Goal: Task Accomplishment & Management: Manage account settings

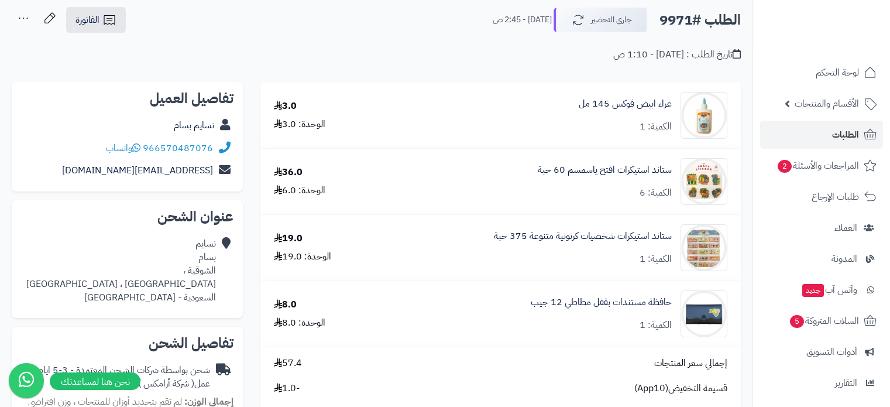
scroll to position [59, 0]
click at [830, 81] on link "لوحة التحكم" at bounding box center [821, 73] width 123 height 28
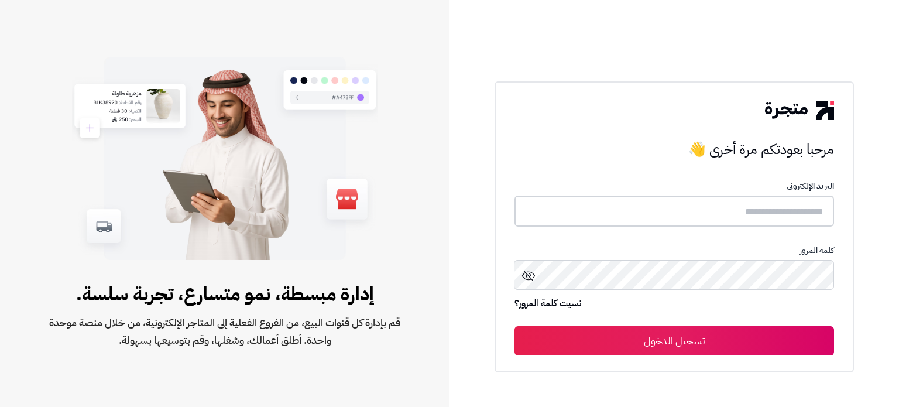
type input "*****"
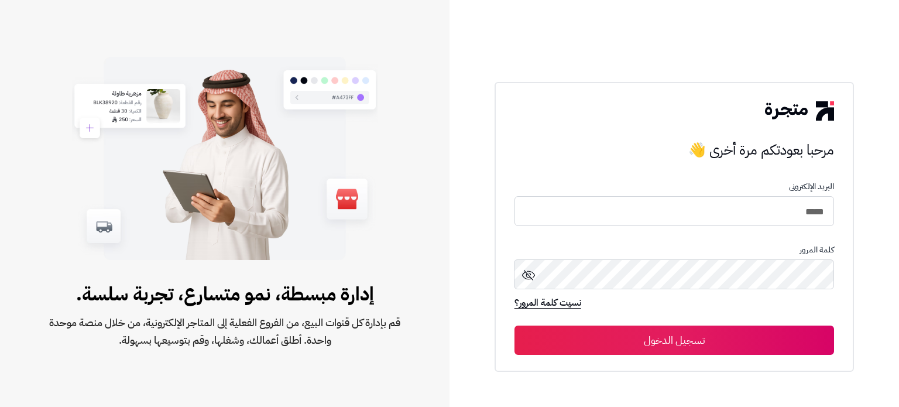
click at [707, 333] on button "تسجيل الدخول" at bounding box center [673, 339] width 319 height 29
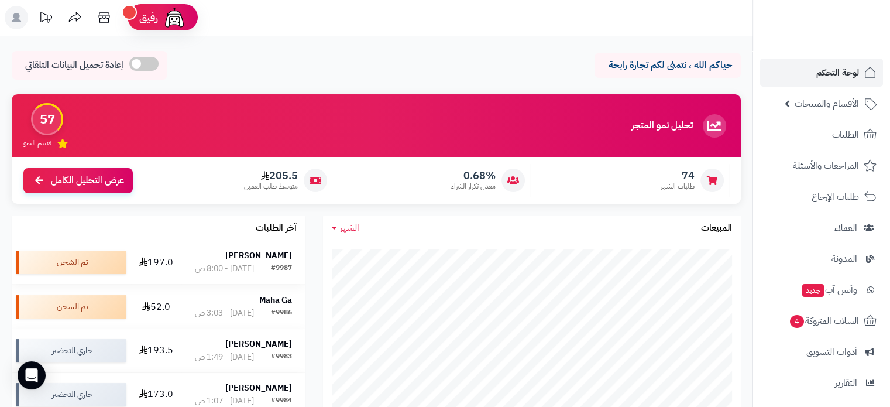
click at [272, 254] on strong "Hind Asheikh" at bounding box center [258, 255] width 67 height 12
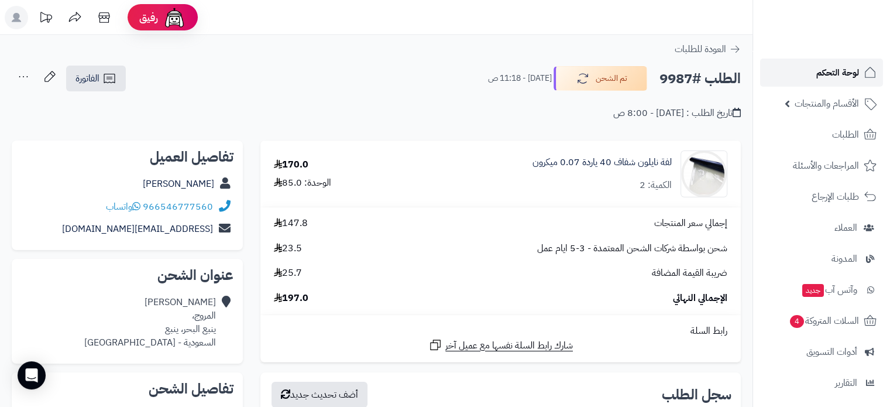
click at [851, 72] on span "لوحة التحكم" at bounding box center [837, 72] width 43 height 16
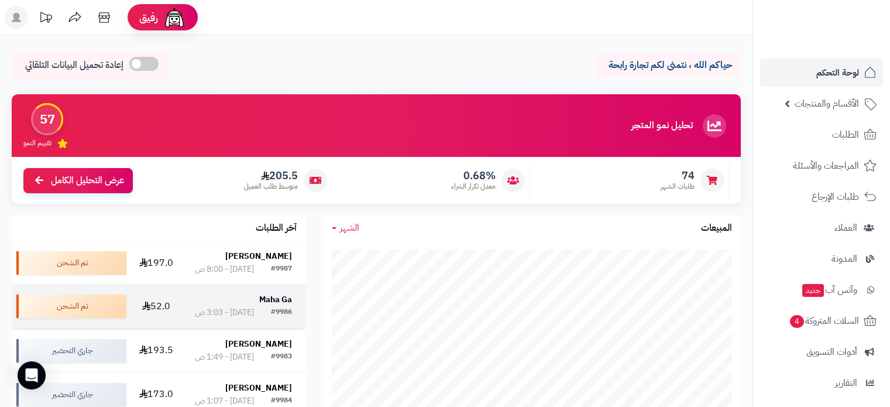
click at [271, 298] on strong "Maha Ga" at bounding box center [275, 299] width 33 height 12
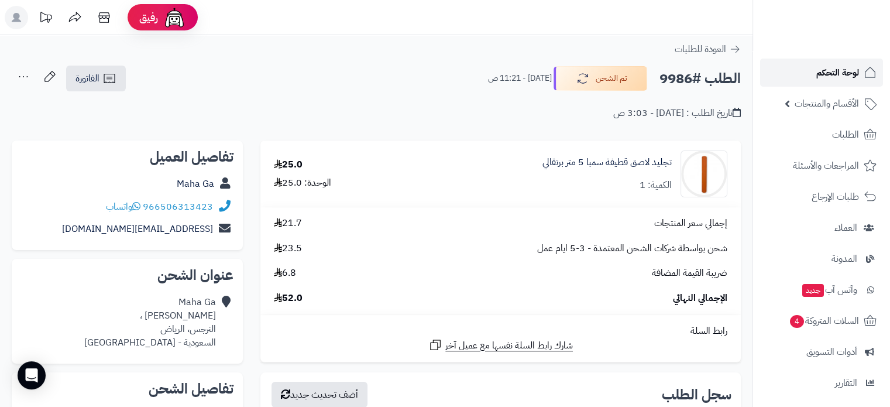
click at [819, 73] on span "لوحة التحكم" at bounding box center [837, 72] width 43 height 16
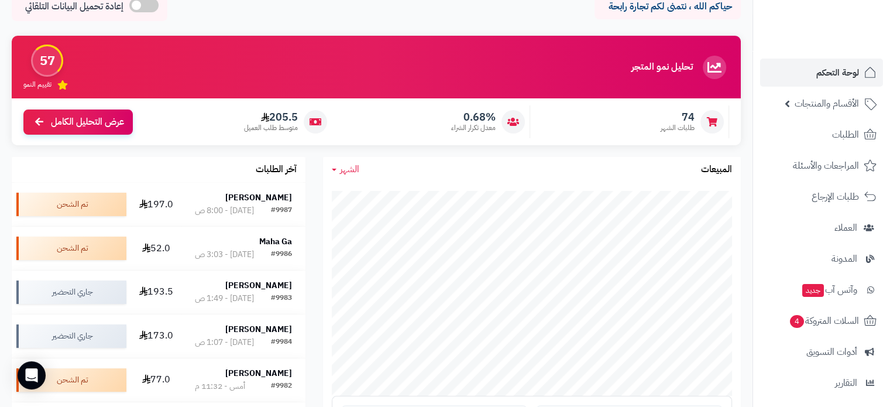
scroll to position [117, 0]
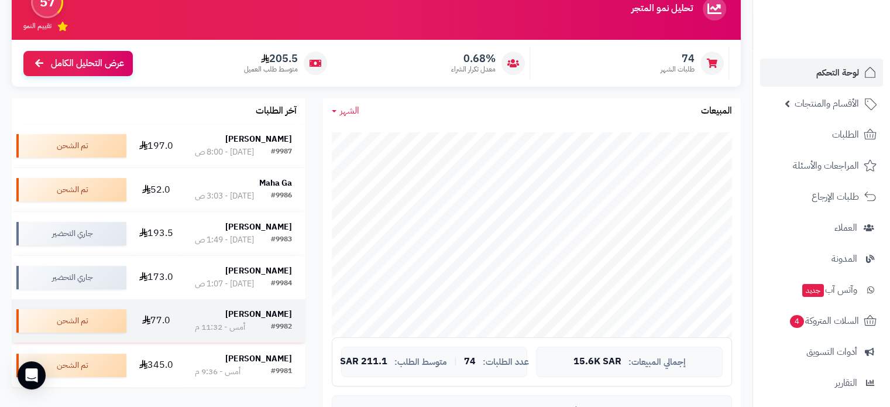
click at [265, 320] on strong "[PERSON_NAME]" at bounding box center [258, 314] width 67 height 12
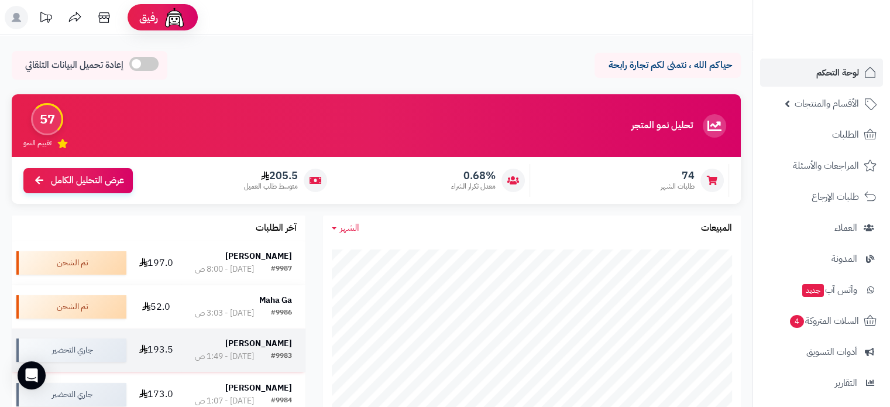
click at [257, 339] on strong "[PERSON_NAME]" at bounding box center [258, 343] width 67 height 12
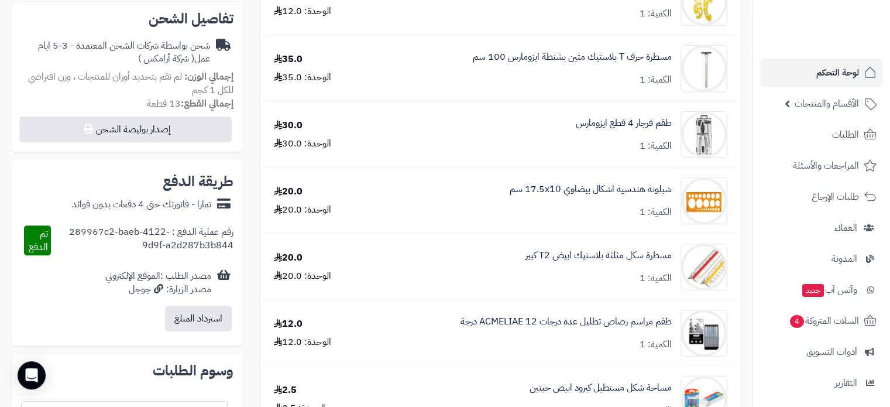
scroll to position [293, 0]
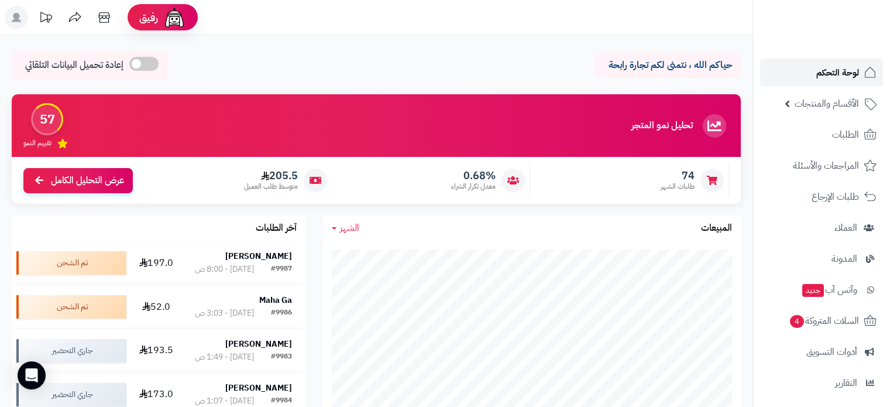
click at [831, 77] on span "لوحة التحكم" at bounding box center [837, 72] width 43 height 16
